Goal: Task Accomplishment & Management: Complete application form

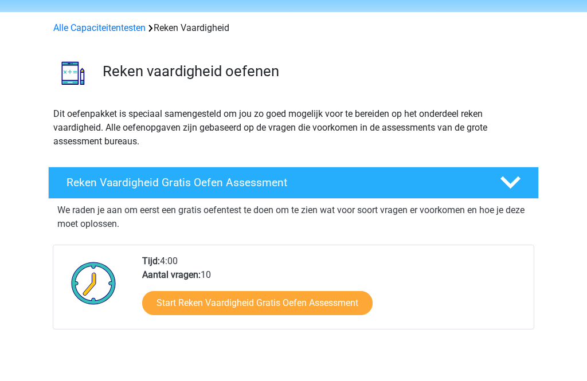
scroll to position [36, 0]
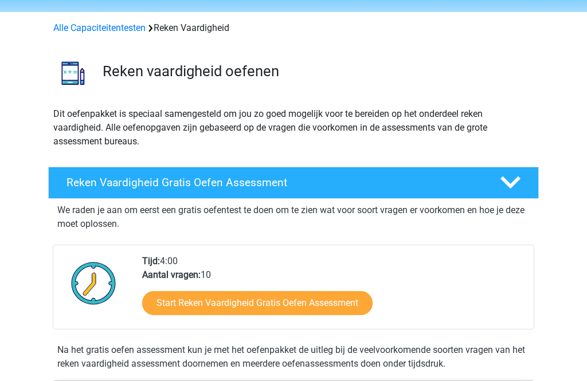
click at [284, 299] on link "Start Reken Vaardigheid Gratis Oefen Assessment" at bounding box center [257, 303] width 230 height 24
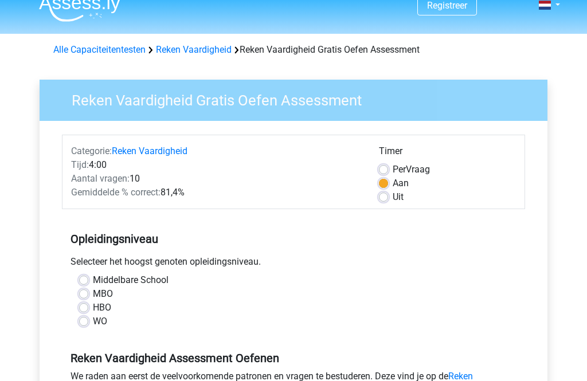
scroll to position [17, 0]
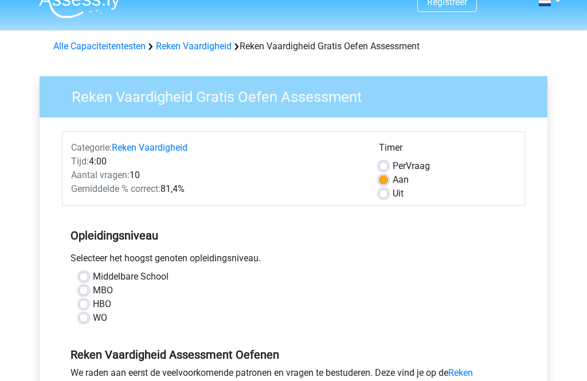
click at [93, 303] on label "HBO" at bounding box center [102, 305] width 18 height 14
click at [87, 303] on input "HBO" at bounding box center [83, 303] width 9 height 11
radio input "true"
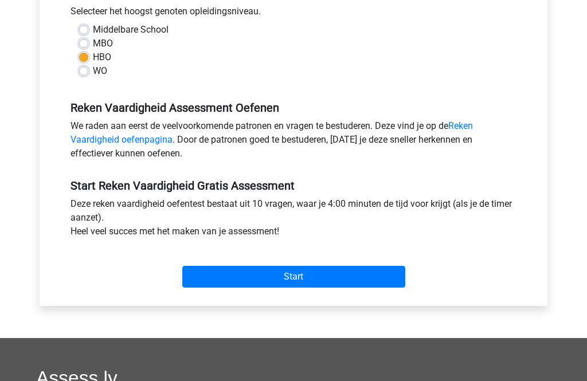
scroll to position [265, 0]
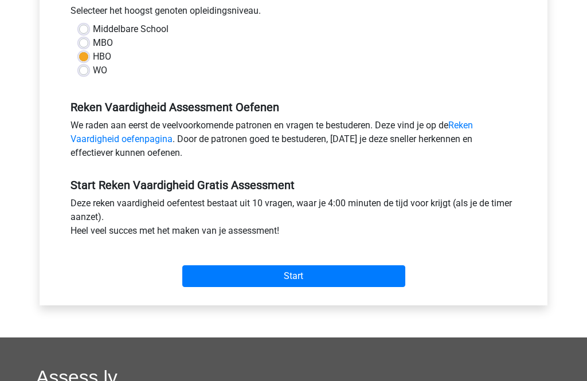
click at [306, 280] on input "Start" at bounding box center [293, 276] width 223 height 22
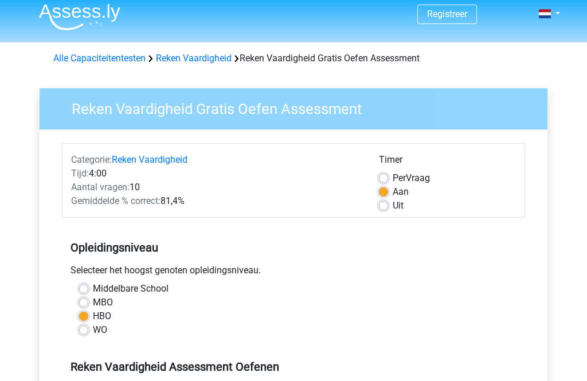
scroll to position [0, 0]
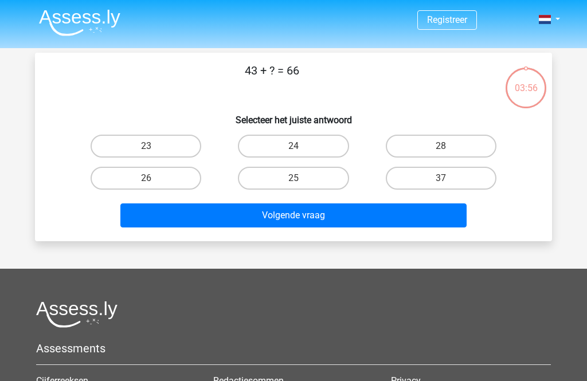
click at [152, 143] on label "23" at bounding box center [146, 146] width 111 height 23
click at [152, 146] on input "23" at bounding box center [149, 149] width 7 height 7
radio input "true"
click at [324, 215] on button "Volgende vraag" at bounding box center [293, 215] width 347 height 24
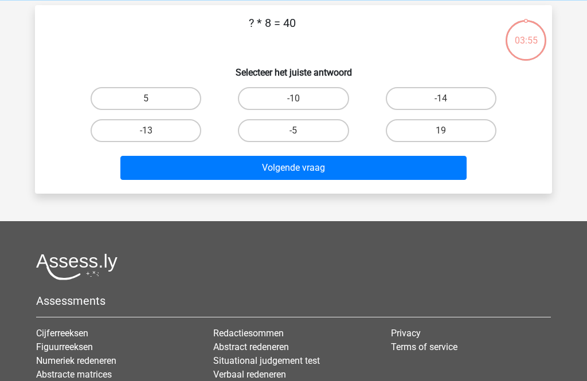
scroll to position [53, 0]
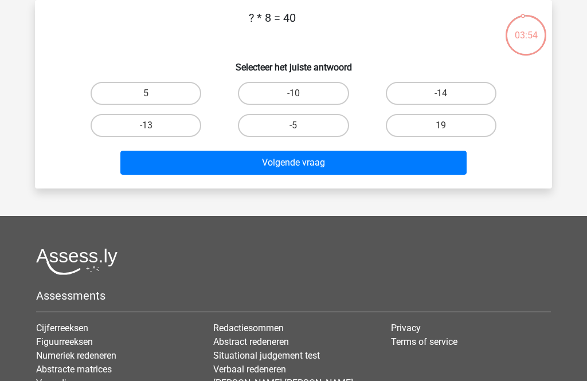
click at [159, 96] on label "5" at bounding box center [146, 93] width 111 height 23
click at [154, 96] on input "5" at bounding box center [149, 96] width 7 height 7
radio input "true"
click at [325, 159] on button "Volgende vraag" at bounding box center [293, 163] width 347 height 24
click at [174, 97] on label "22" at bounding box center [146, 93] width 111 height 23
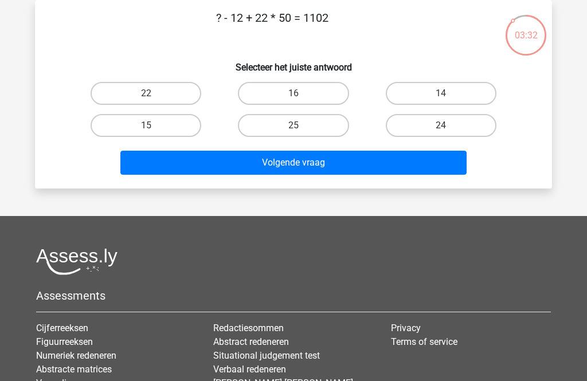
click at [154, 97] on input "22" at bounding box center [149, 96] width 7 height 7
radio input "true"
click at [319, 164] on button "Volgende vraag" at bounding box center [293, 163] width 347 height 24
click at [298, 163] on button "Volgende vraag" at bounding box center [293, 163] width 347 height 24
click at [311, 91] on label "13" at bounding box center [293, 93] width 111 height 23
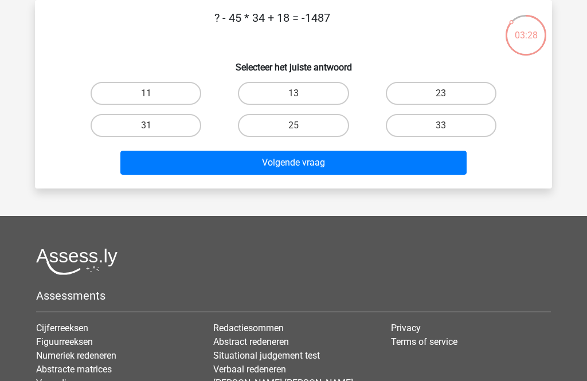
click at [301, 93] on input "13" at bounding box center [296, 96] width 7 height 7
radio input "true"
click at [318, 167] on button "Volgende vraag" at bounding box center [293, 163] width 347 height 24
click at [444, 92] on label "28" at bounding box center [441, 93] width 111 height 23
click at [444, 93] on input "28" at bounding box center [444, 96] width 7 height 7
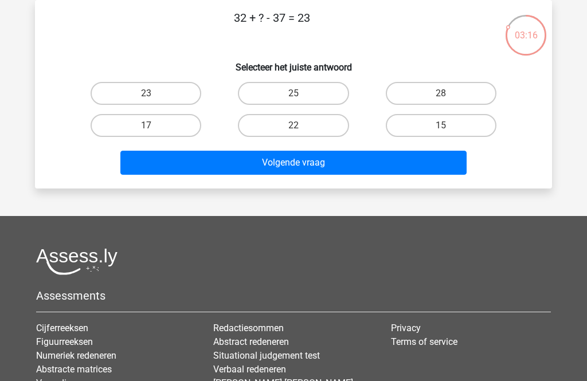
radio input "true"
click at [347, 163] on button "Volgende vraag" at bounding box center [293, 163] width 347 height 24
click at [452, 126] on label "9" at bounding box center [441, 125] width 111 height 23
click at [448, 126] on input "9" at bounding box center [444, 129] width 7 height 7
radio input "true"
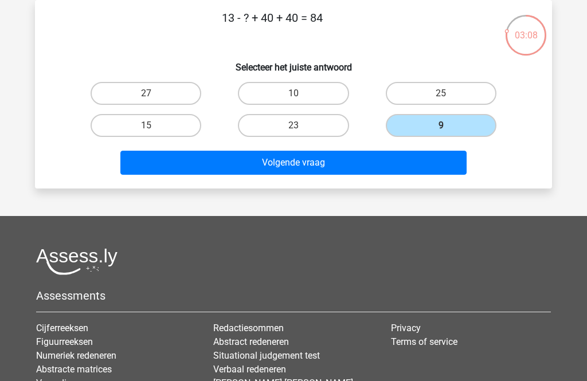
click at [340, 163] on button "Volgende vraag" at bounding box center [293, 163] width 347 height 24
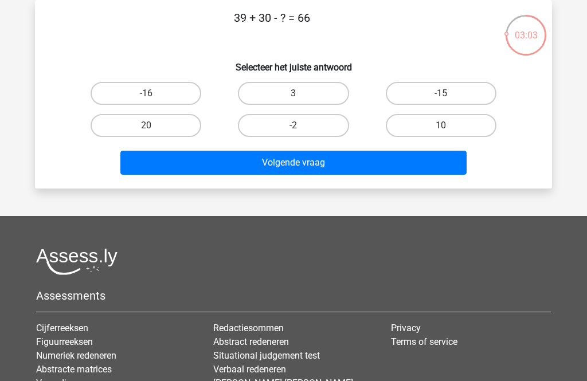
click at [321, 92] on label "3" at bounding box center [293, 93] width 111 height 23
click at [301, 93] on input "3" at bounding box center [296, 96] width 7 height 7
radio input "true"
click at [328, 160] on button "Volgende vraag" at bounding box center [293, 163] width 347 height 24
click at [302, 126] on label "-12" at bounding box center [293, 125] width 111 height 23
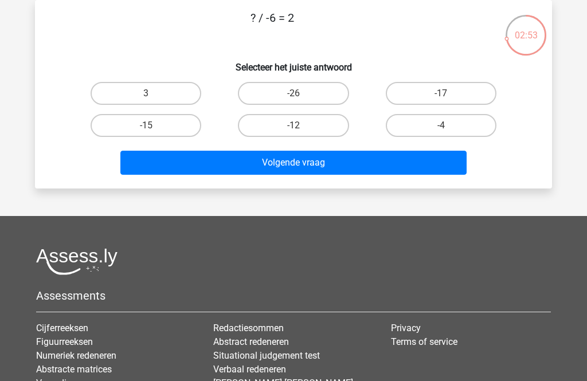
click at [301, 126] on input "-12" at bounding box center [296, 129] width 7 height 7
radio input "true"
click at [318, 164] on button "Volgende vraag" at bounding box center [293, 163] width 347 height 24
click at [445, 127] on input "22" at bounding box center [444, 129] width 7 height 7
radio input "true"
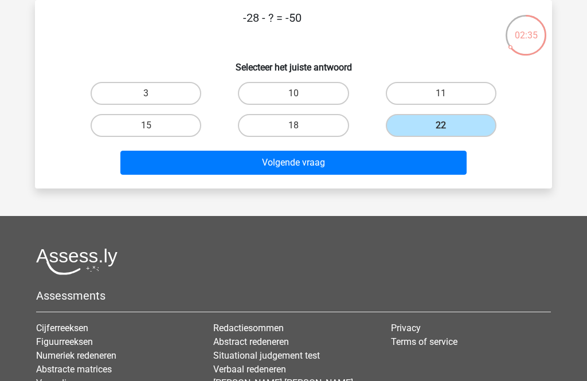
click at [331, 164] on button "Volgende vraag" at bounding box center [293, 163] width 347 height 24
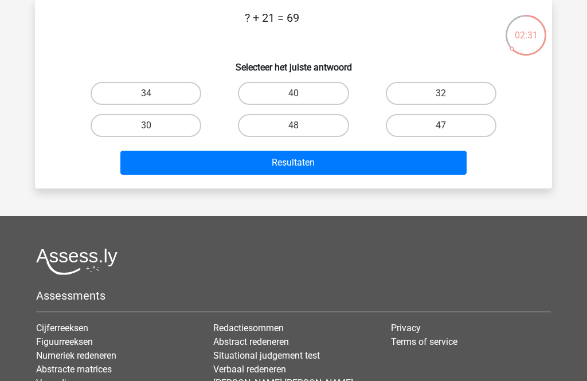
click at [311, 123] on label "48" at bounding box center [293, 125] width 111 height 23
click at [301, 126] on input "48" at bounding box center [296, 129] width 7 height 7
radio input "true"
click at [321, 163] on button "Resultaten" at bounding box center [293, 163] width 347 height 24
